Goal: Task Accomplishment & Management: Manage account settings

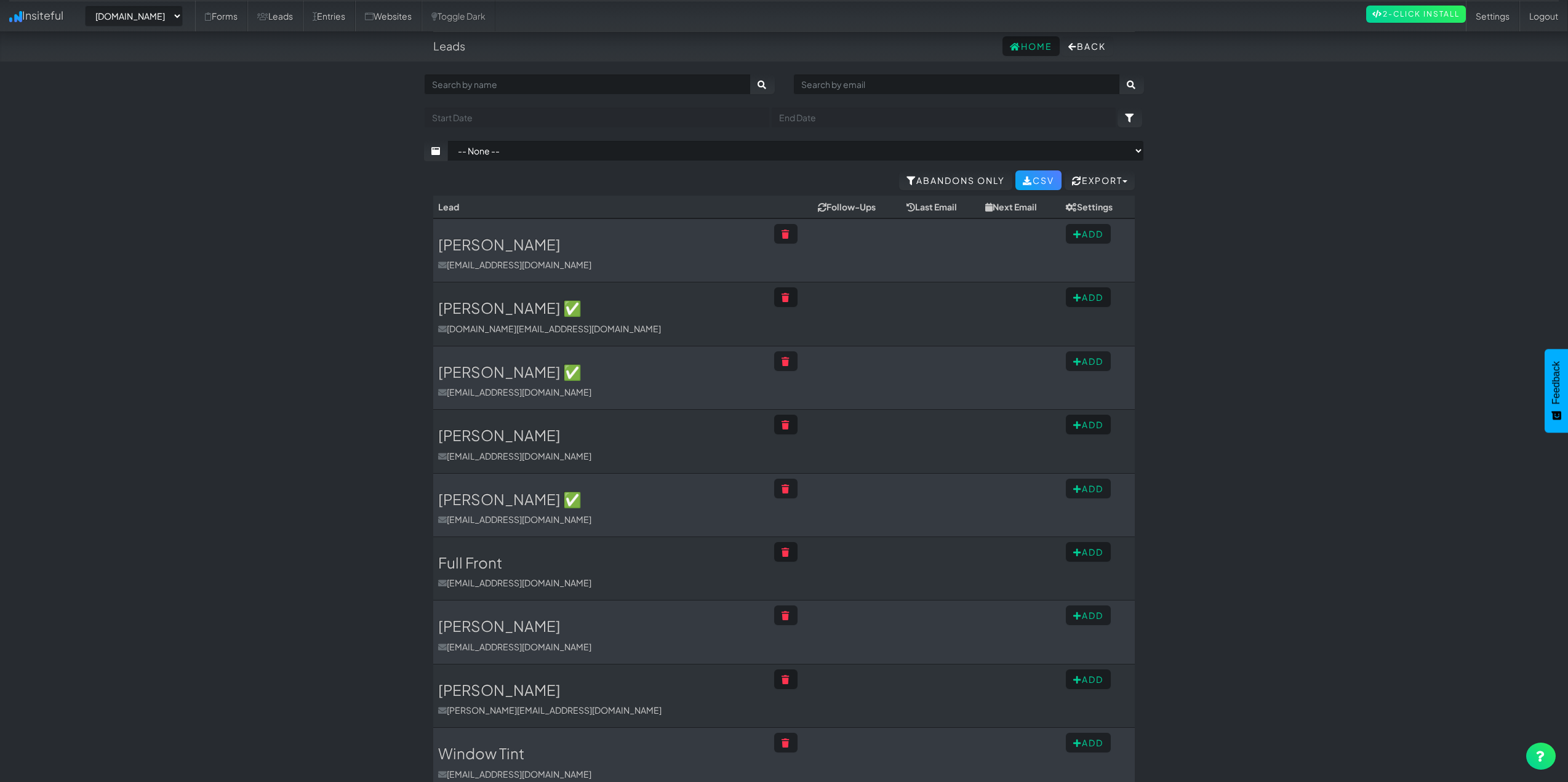
select select "2421"
click at [1081, 231] on button "Add" at bounding box center [1088, 234] width 45 height 20
click at [1090, 257] on select "-- None --" at bounding box center [1085, 254] width 91 height 21
click at [1155, 255] on body "Leads Home Back Toggle navigation Insiteful -- None -- www.autocorrectdetailing…" at bounding box center [784, 564] width 1568 height 1130
click at [1294, 289] on body "Leads Home Back Toggle navigation Insiteful -- None -- www.autocorrectdetailing…" at bounding box center [784, 564] width 1568 height 1130
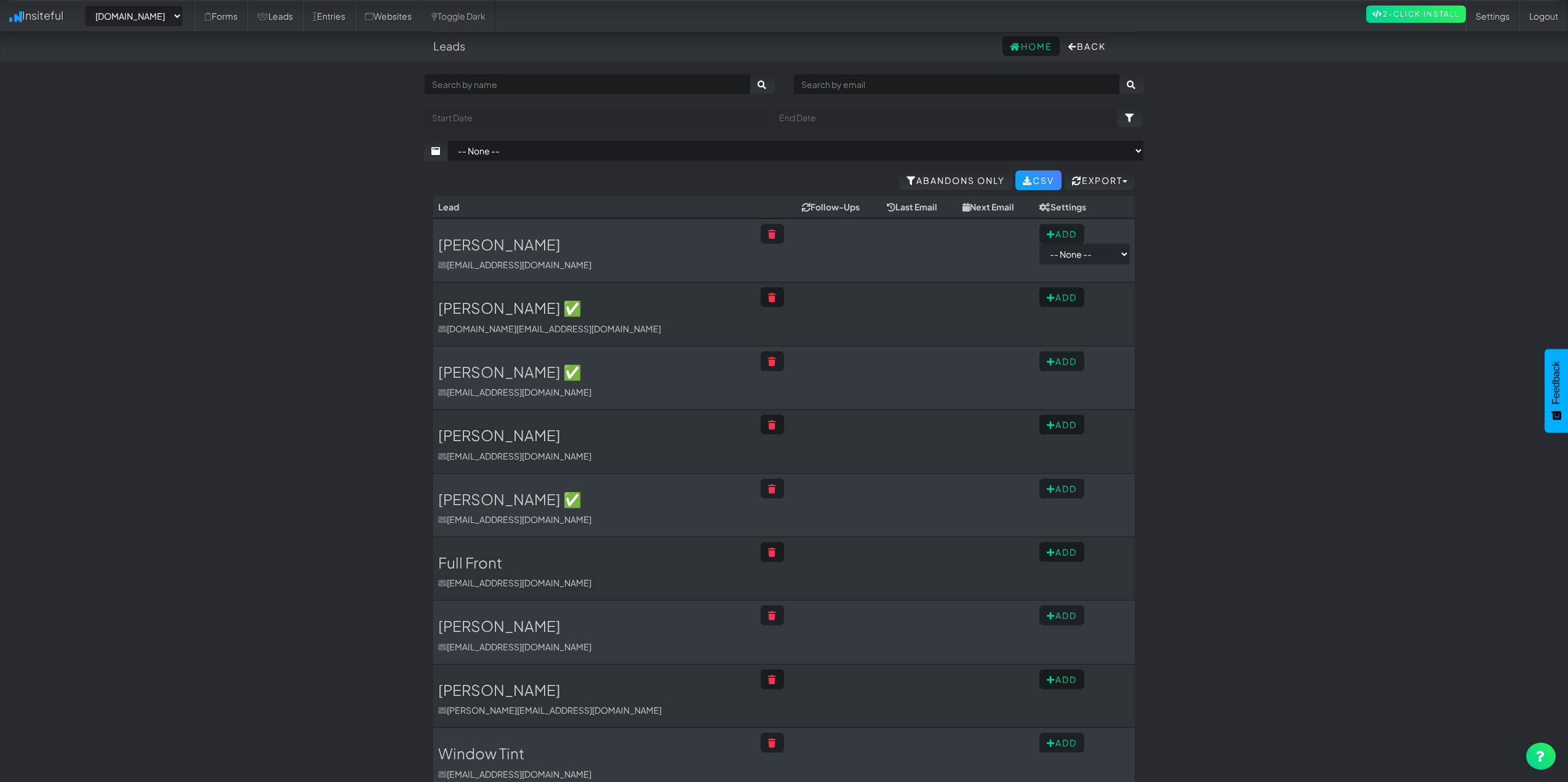
click at [811, 250] on td at bounding box center [839, 250] width 85 height 64
click at [1324, 255] on body "Leads Home Back Toggle navigation Insiteful -- None -- www.autocorrectdetailing…" at bounding box center [784, 564] width 1568 height 1130
click at [1054, 235] on button "Add" at bounding box center [1062, 234] width 45 height 20
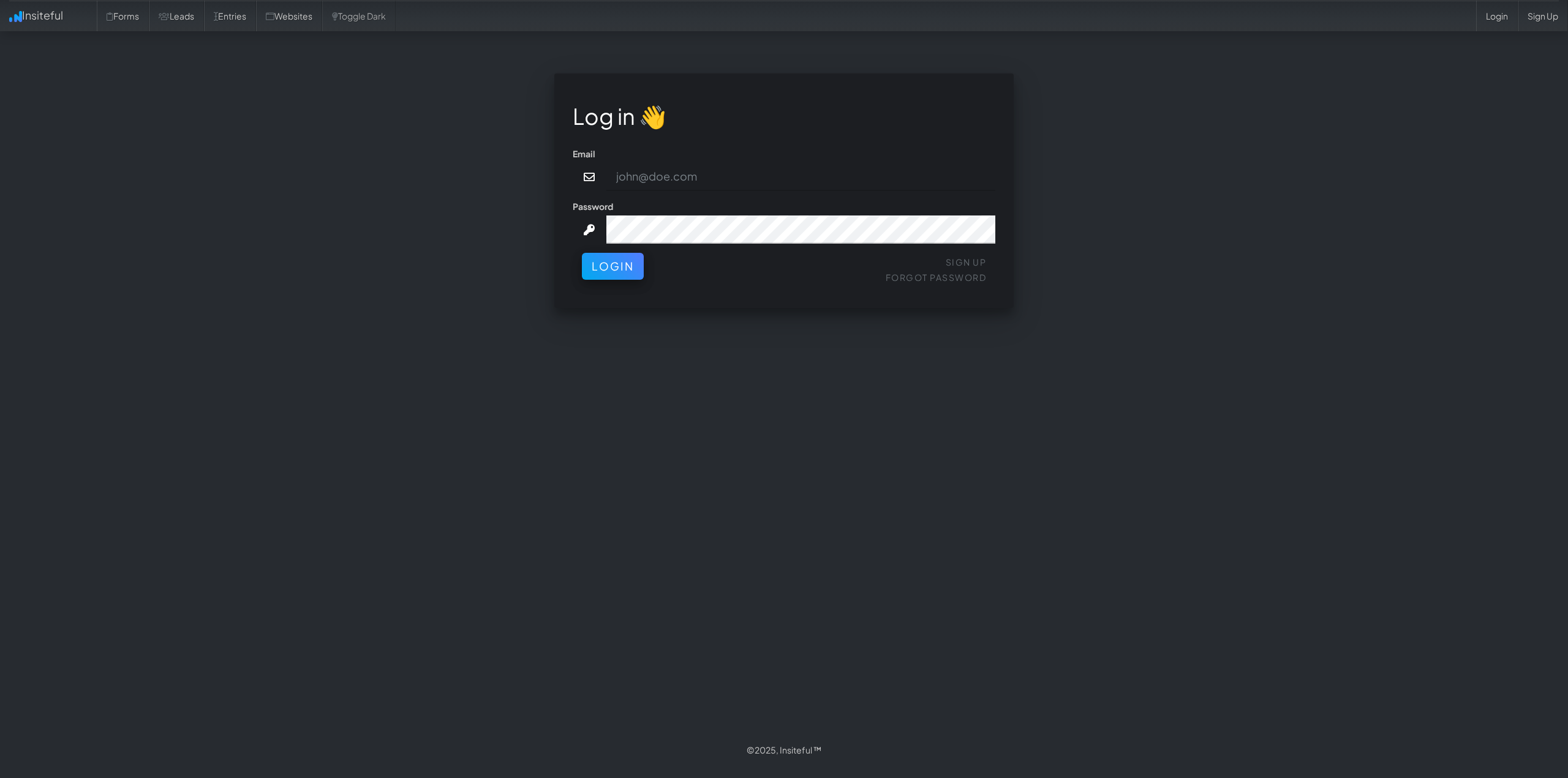
click at [1097, 272] on div "Log in 👋 Email Password Sign Up Forgot Password Login < >" at bounding box center [784, 197] width 717 height 247
drag, startPoint x: 719, startPoint y: 295, endPoint x: 682, endPoint y: 295, distance: 37.0
click at [718, 295] on div "Log in 👋 Email NjhhZjRjMzYyNGIzNn5jb25ub3JAZ3JpdG1lZGlhZ3JvdXAuY29t Password Si…" at bounding box center [784, 190] width 460 height 234
click at [614, 273] on button "Login" at bounding box center [613, 263] width 62 height 27
drag, startPoint x: 722, startPoint y: 186, endPoint x: 715, endPoint y: 180, distance: 9.2
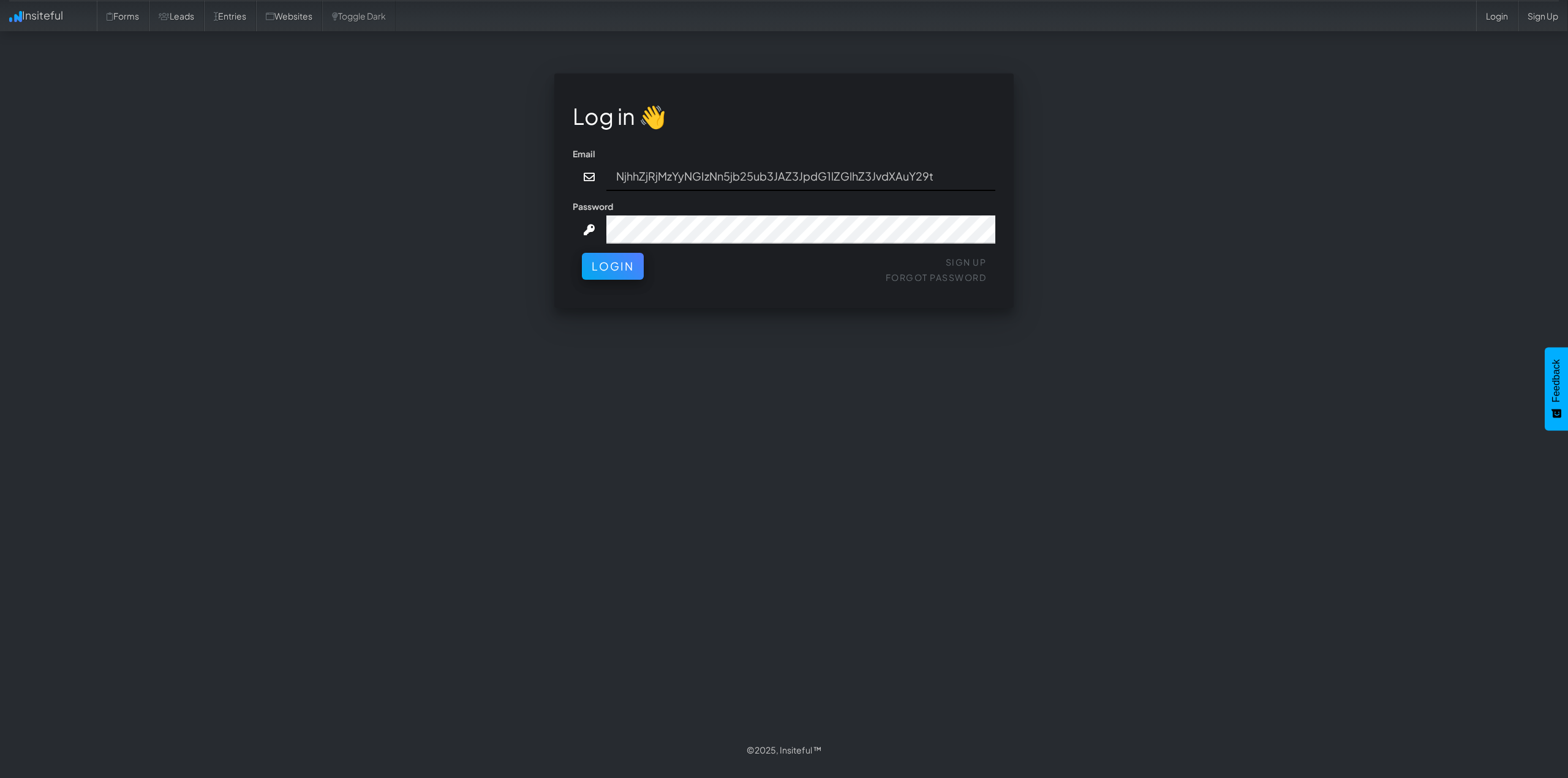
click at [720, 184] on input "NjhhZjRjMzYyNGIzNn5jb25ub3JAZ3JpdG1lZGlhZ3JvdXAuY29t" at bounding box center [801, 177] width 390 height 28
click at [715, 180] on input "NjhhZjRjMzYyNGIzNn5jb25ub3JAZ3JpdG1lZGlhZ3JvdXAuY29t" at bounding box center [801, 177] width 390 height 28
click at [442, 154] on div "Log in 👋 Email NjhhZjRjMzYyNGIzNn5jb25ub3JAZ3JpdG1lZGlhZ3JvdXAuY29t Password Si…" at bounding box center [784, 197] width 717 height 247
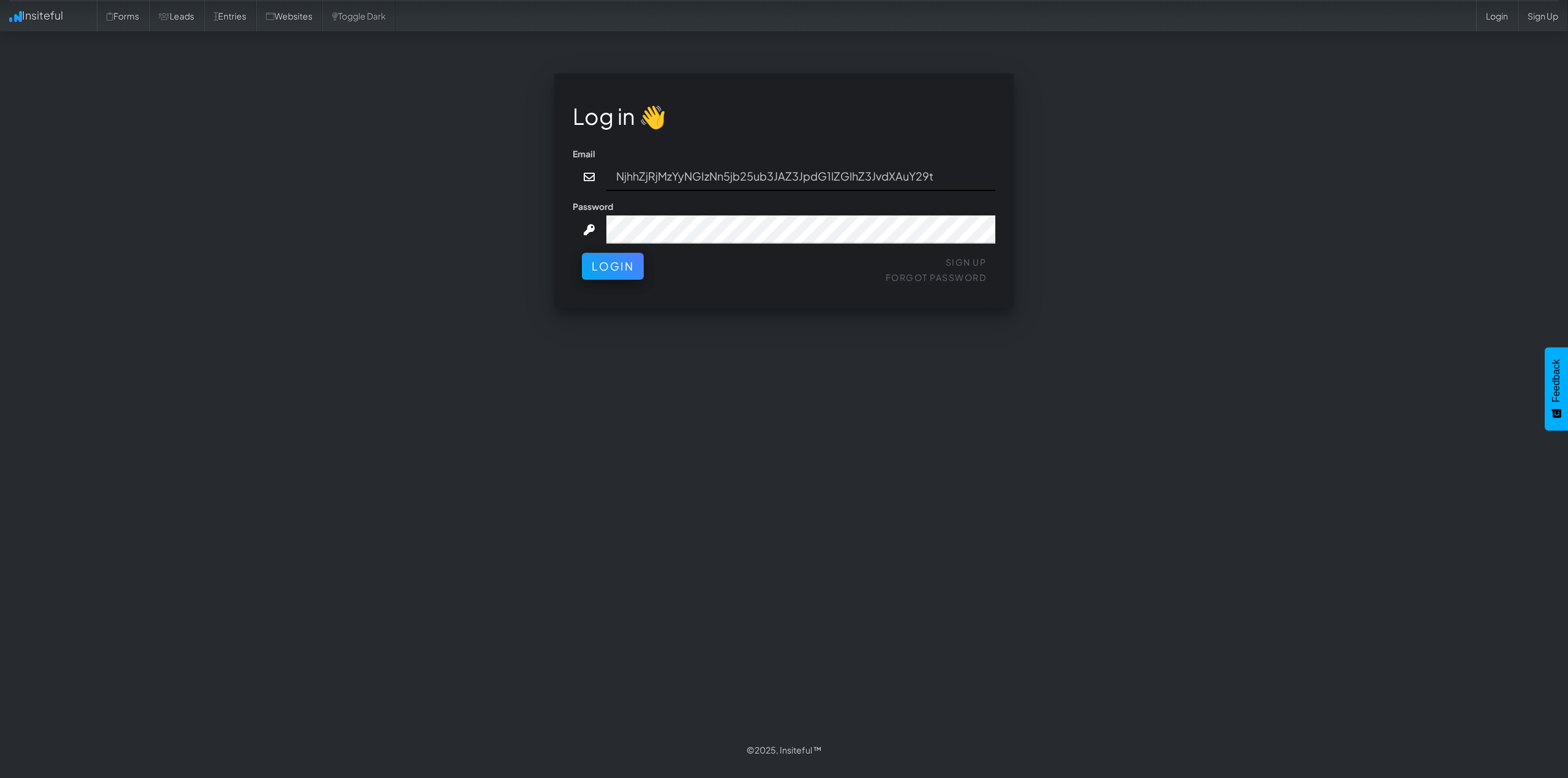
click at [657, 166] on input "NjhhZjRjMzYyNGIzNn5jb25ub3JAZ3JpdG1lZGlhZ3JvdXAuY29t" at bounding box center [801, 177] width 390 height 28
type input "connor@gritmediagroup.com"
click at [617, 267] on button "Login" at bounding box center [613, 263] width 62 height 27
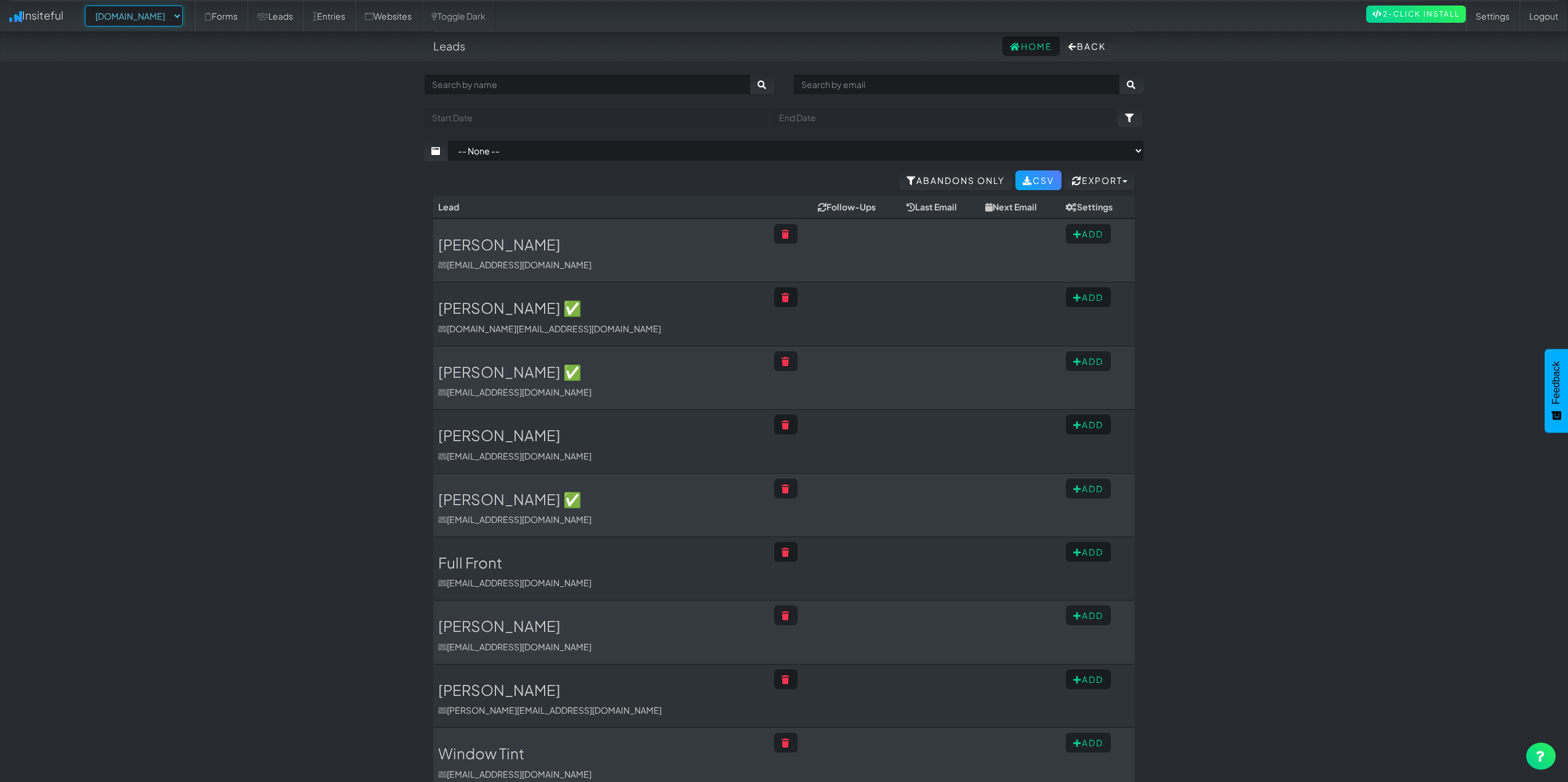
click at [177, 10] on select "-- None -- www.autocorrectdetailing.com www.houstonpaintprotection.com" at bounding box center [134, 16] width 98 height 21
select select "2449"
click at [88, 5] on select "-- None -- www.autocorrectdetailing.com www.houstonpaintprotection.com" at bounding box center [134, 16] width 98 height 21
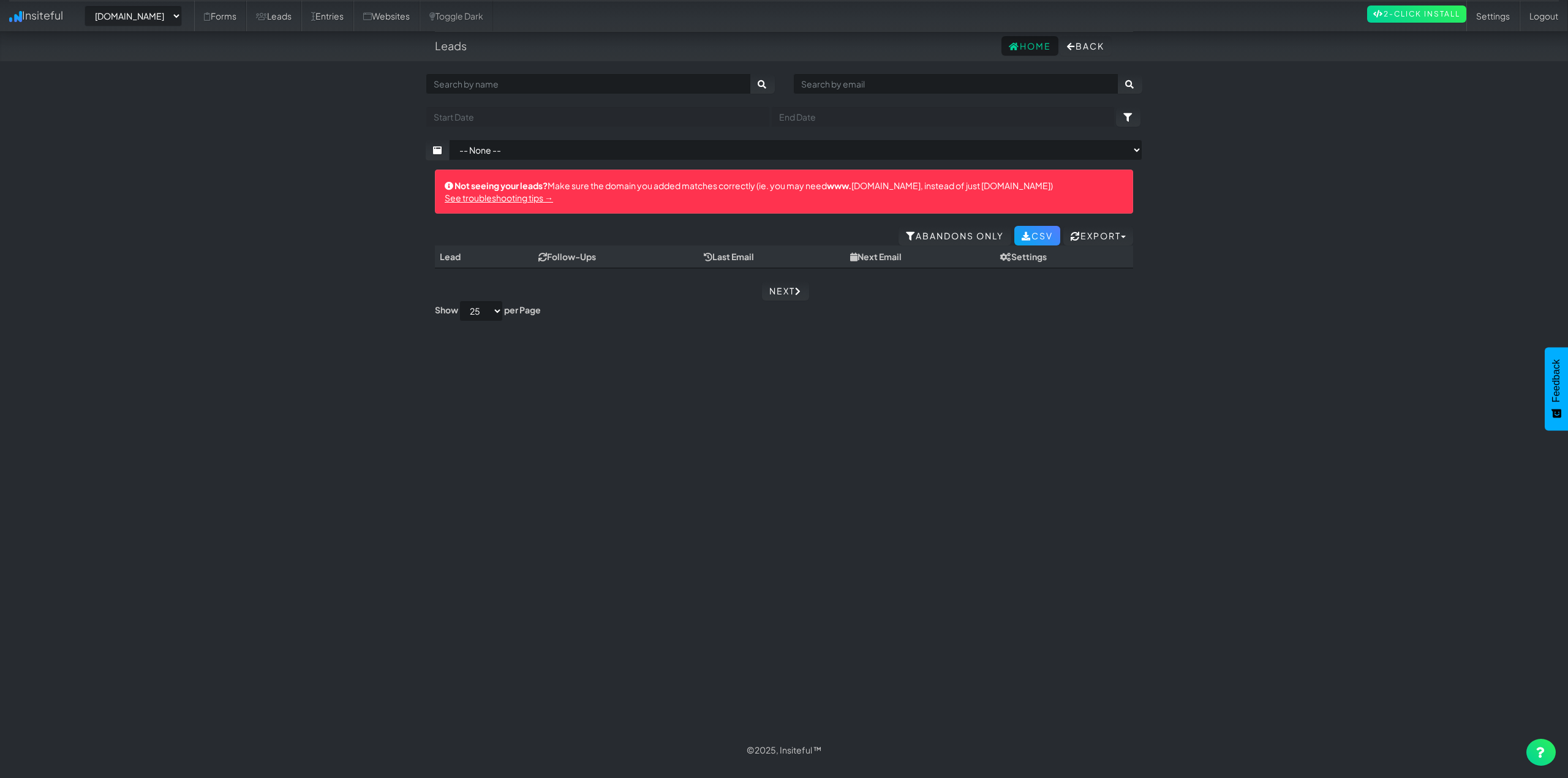
select select "2449"
